Goal: Information Seeking & Learning: Understand process/instructions

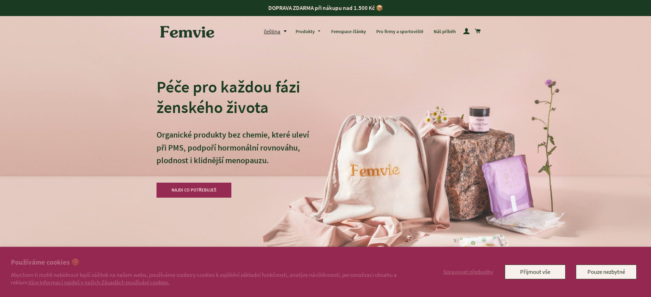
click at [210, 263] on h2 "Používáme cookies 🍪" at bounding box center [210, 263] width 399 height 10
click at [336, 113] on div "Péče pro každou fázi ženského života Organické produkty bez chemie, které uleví…" at bounding box center [325, 148] width 338 height 297
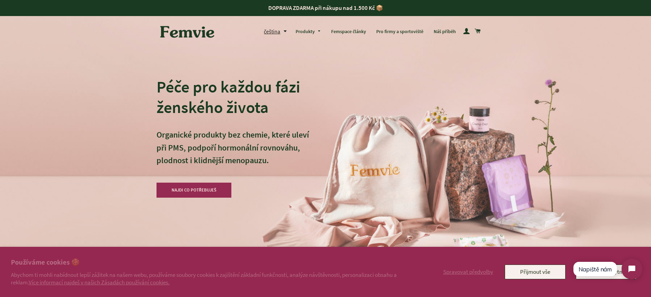
click at [210, 263] on h2 "Používáme cookies 🍪" at bounding box center [210, 263] width 399 height 10
click at [101, 282] on link "Více informací najdeš v našich Zásadách používání cookies." at bounding box center [99, 283] width 141 height 8
click at [210, 263] on h2 "Používáme cookies 🍪" at bounding box center [210, 263] width 399 height 10
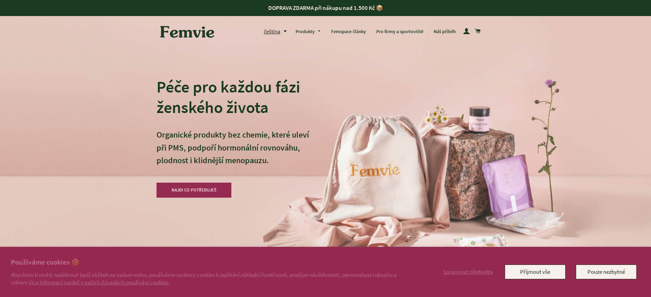
click at [210, 263] on h2 "Používáme cookies 🍪" at bounding box center [210, 263] width 399 height 10
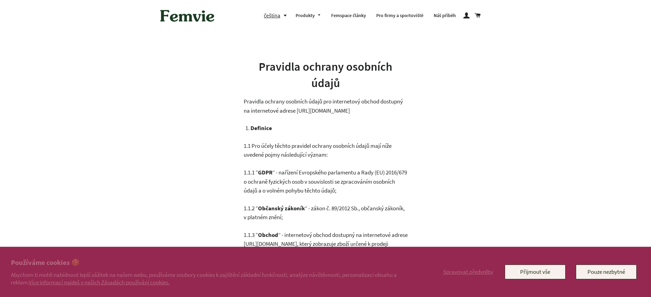
click at [210, 263] on h2 "Používáme cookies 🍪" at bounding box center [210, 263] width 399 height 10
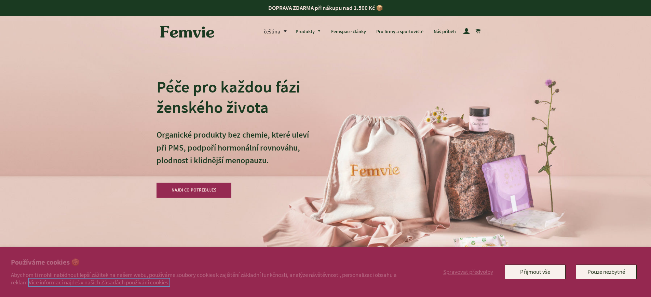
click at [101, 282] on link "Více informací najdeš v našich Zásadách používání cookies." at bounding box center [99, 283] width 141 height 8
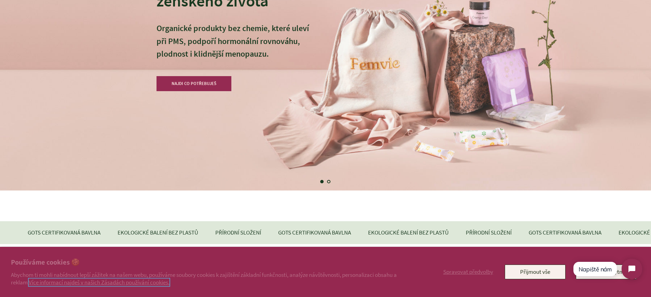
click at [101, 282] on link "Více informací najdeš v našich Zásadách používání cookies." at bounding box center [99, 283] width 141 height 8
